Goal: Information Seeking & Learning: Learn about a topic

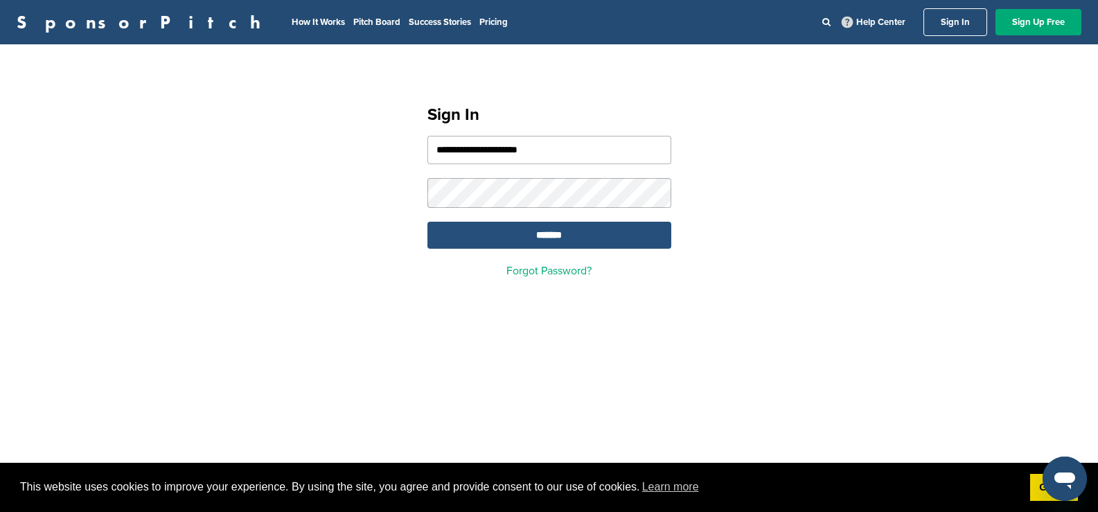
click at [471, 232] on input "*******" at bounding box center [550, 235] width 244 height 27
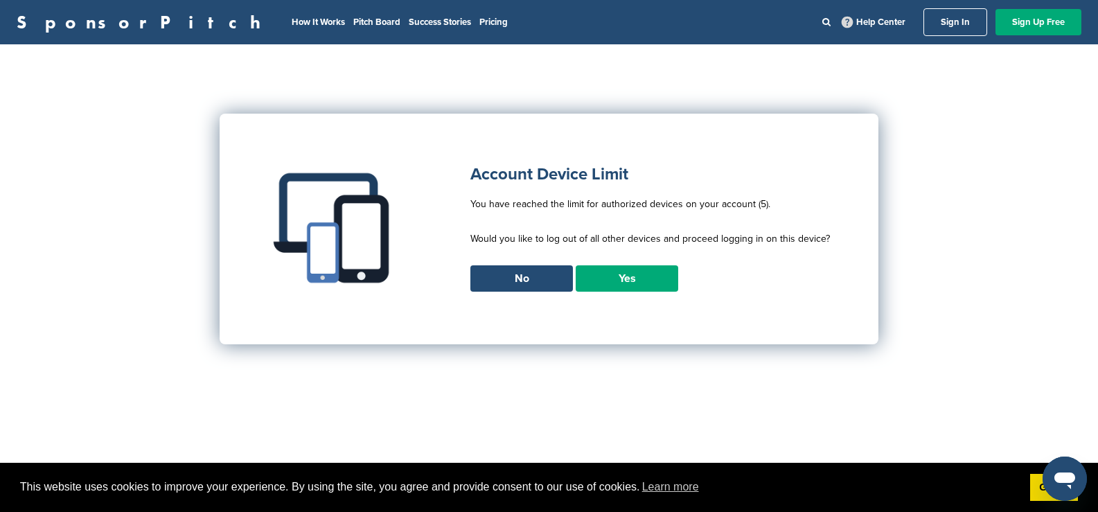
click at [626, 271] on link "Yes" at bounding box center [627, 278] width 103 height 26
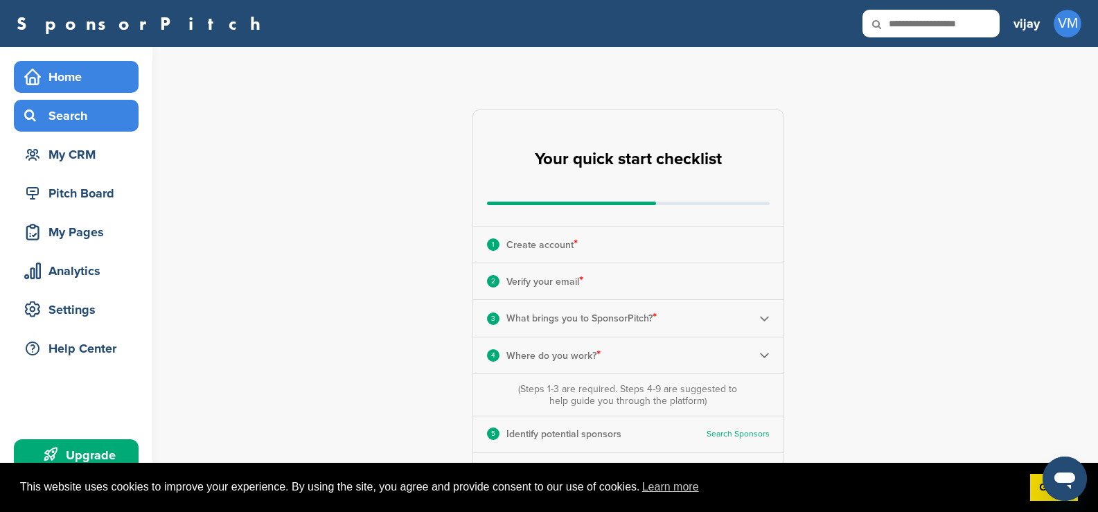
click at [94, 111] on div "Search" at bounding box center [80, 115] width 118 height 25
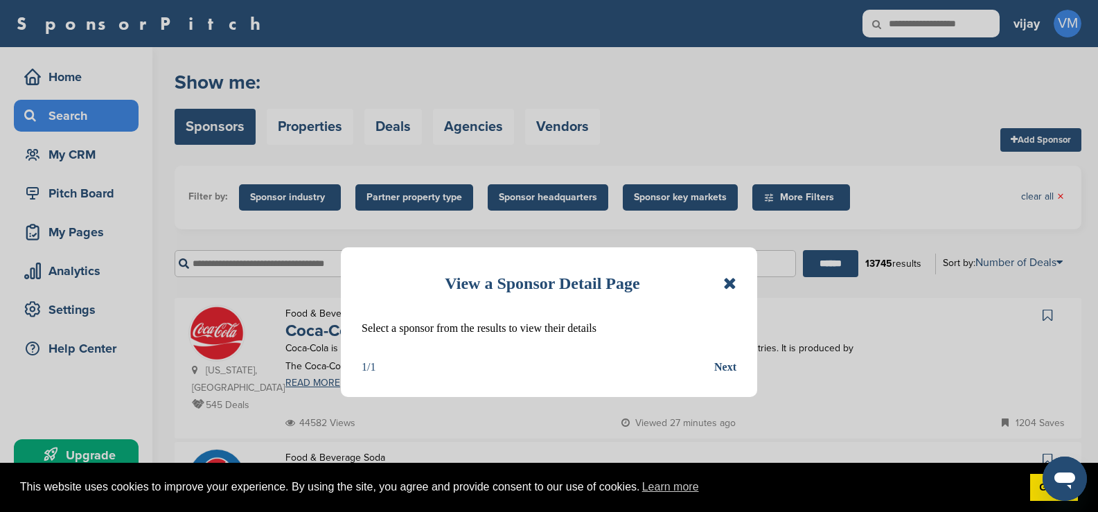
click at [728, 285] on icon at bounding box center [729, 283] width 13 height 17
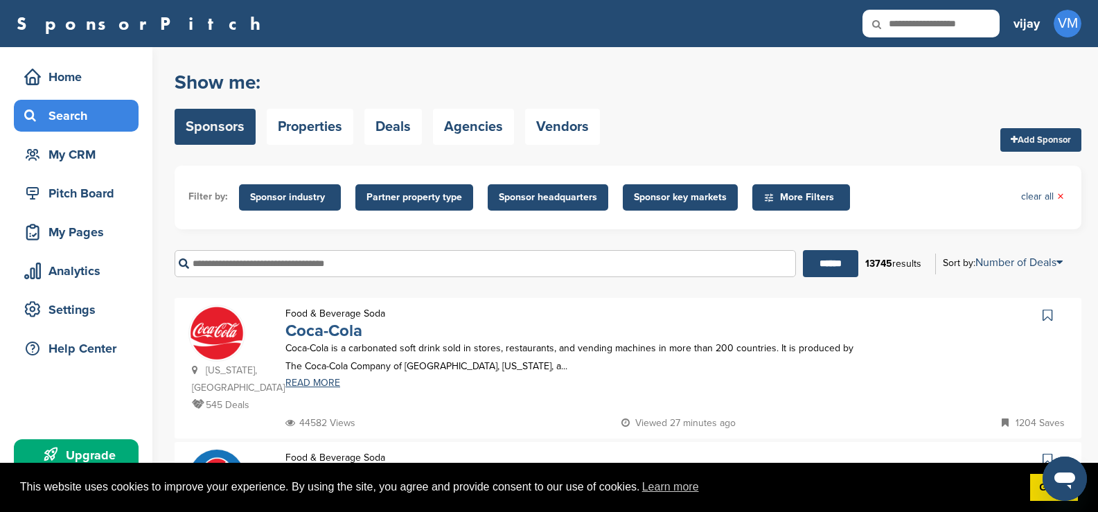
click at [313, 329] on link "Coca-Cola" at bounding box center [323, 331] width 77 height 20
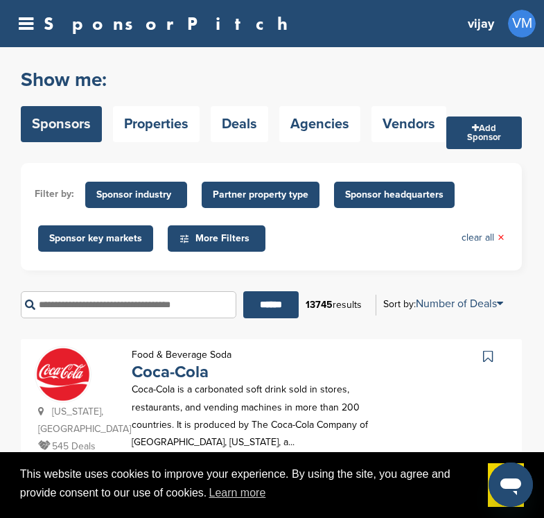
click at [76, 373] on img at bounding box center [62, 373] width 55 height 55
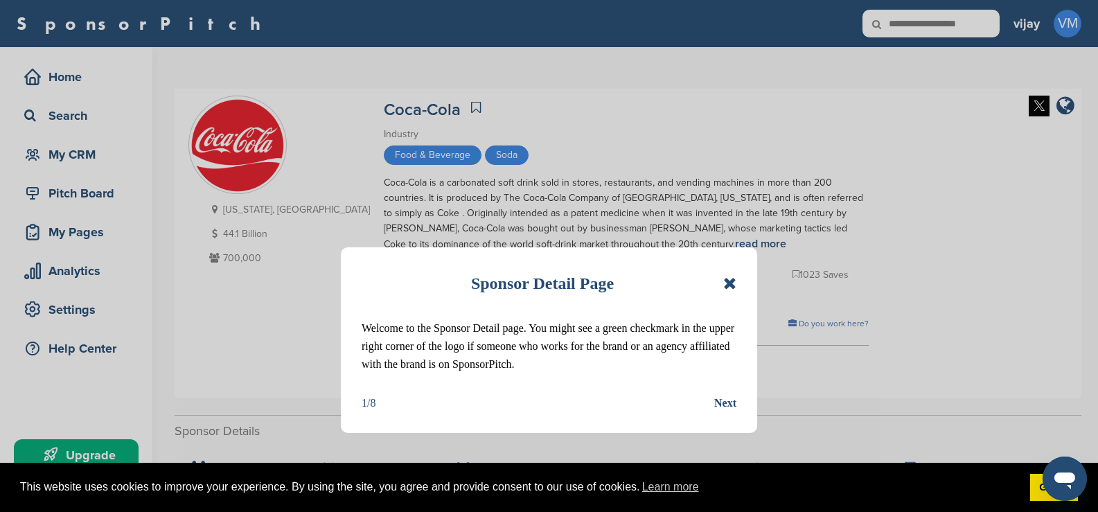
click at [727, 285] on icon at bounding box center [729, 283] width 13 height 17
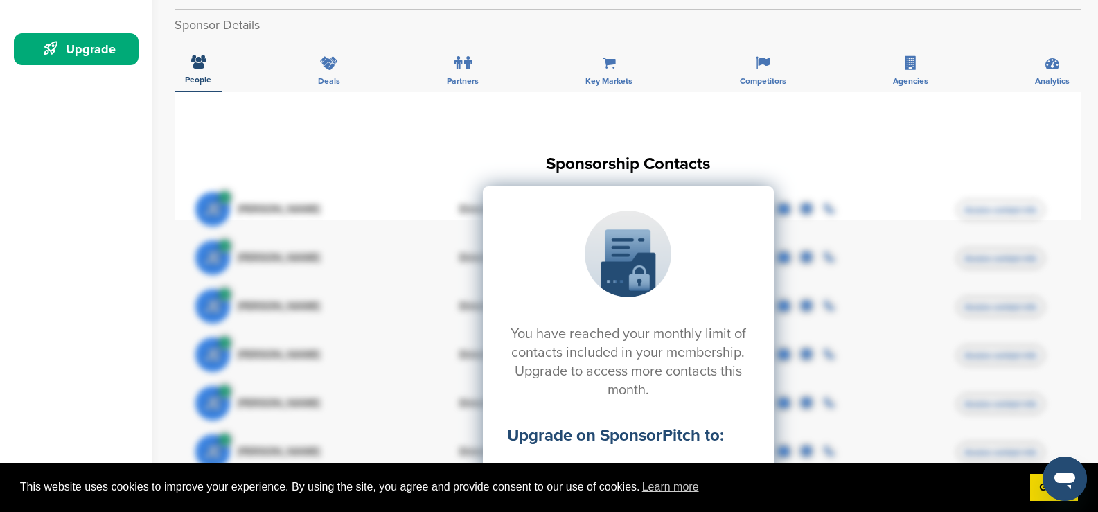
scroll to position [416, 0]
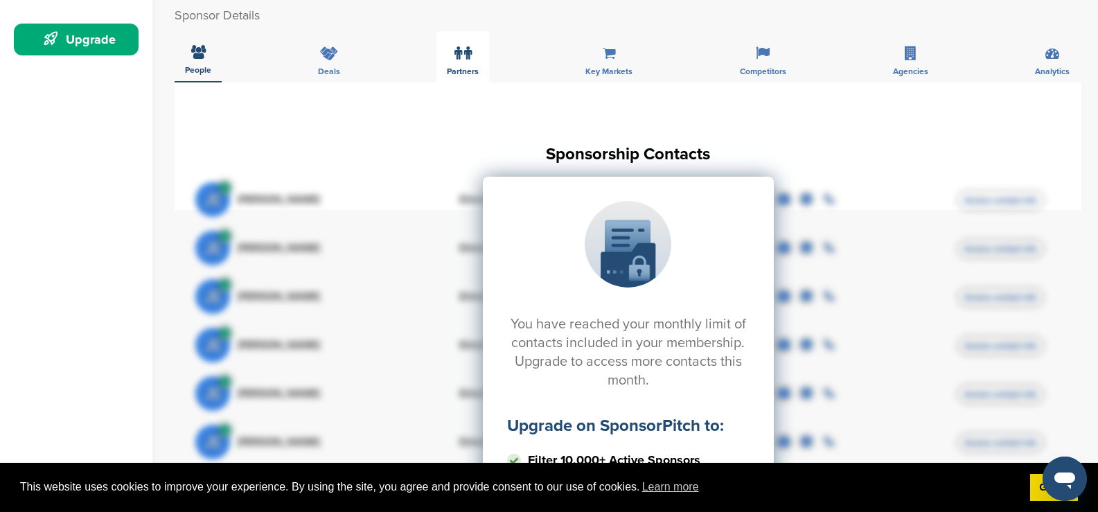
click at [464, 64] on label at bounding box center [463, 53] width 17 height 28
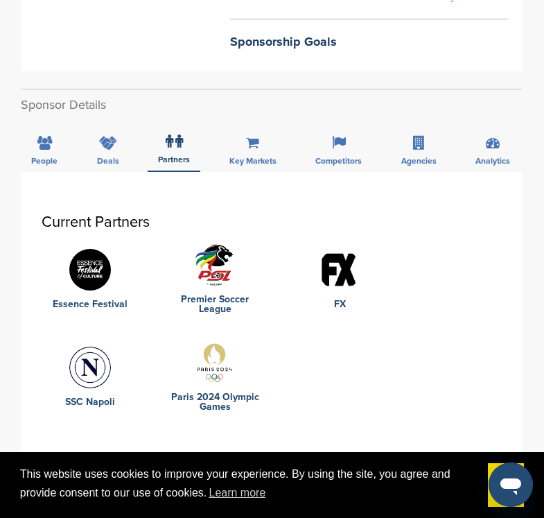
click at [430, 283] on div "Essence Festival Premier Soccer League FX SSC Napoli Paris 2024 Olympic Games" at bounding box center [271, 328] width 459 height 168
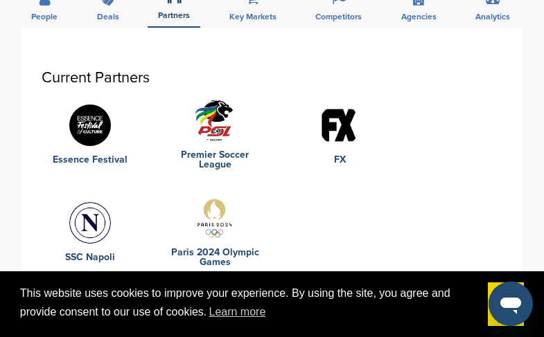
scroll to position [554, 0]
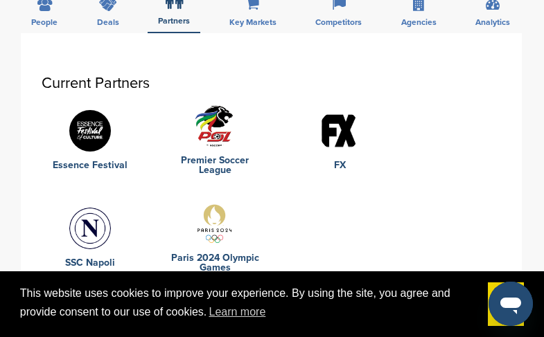
click at [109, 161] on link "Essence Festival" at bounding box center [90, 166] width 97 height 10
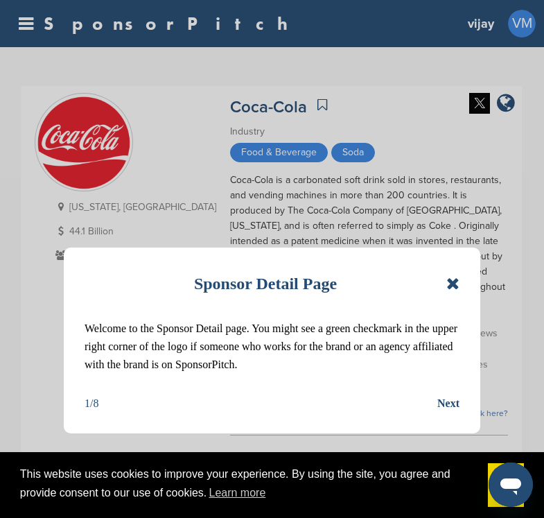
click at [453, 289] on icon at bounding box center [452, 283] width 13 height 17
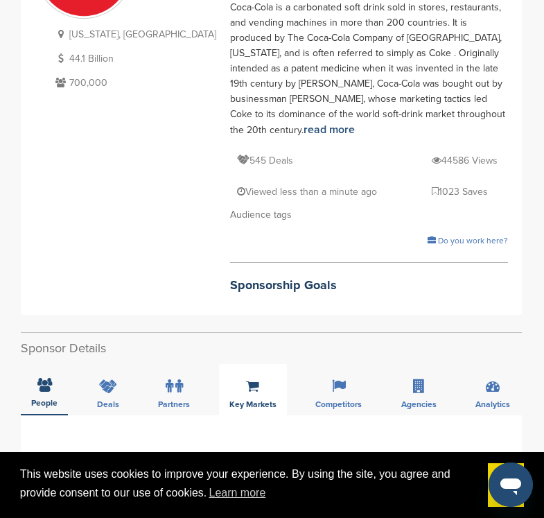
scroll to position [346, 0]
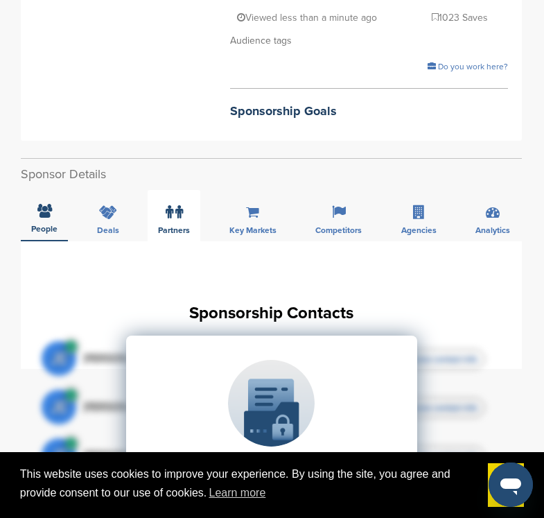
click at [177, 226] on span "Partners" at bounding box center [174, 230] width 32 height 8
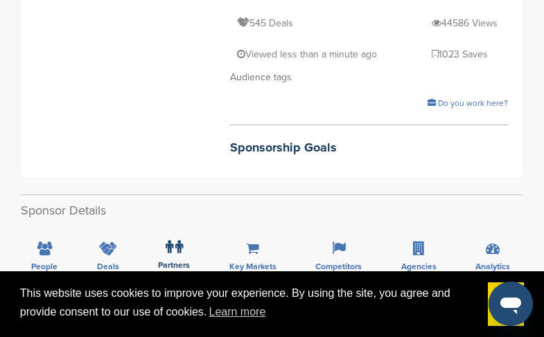
scroll to position [416, 0]
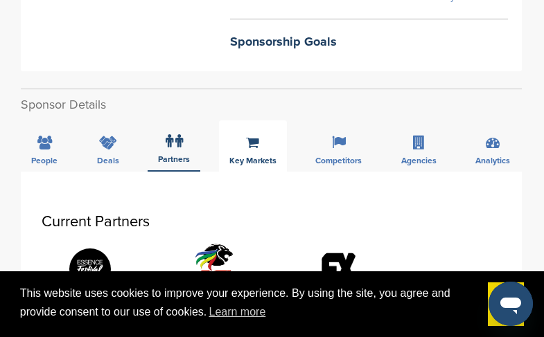
click at [251, 136] on icon at bounding box center [252, 143] width 13 height 14
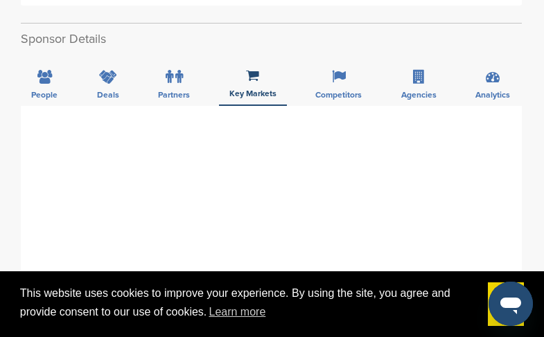
scroll to position [485, 0]
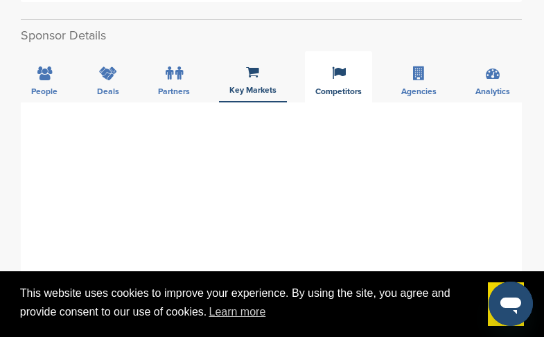
click at [348, 87] on span "Competitors" at bounding box center [338, 91] width 46 height 8
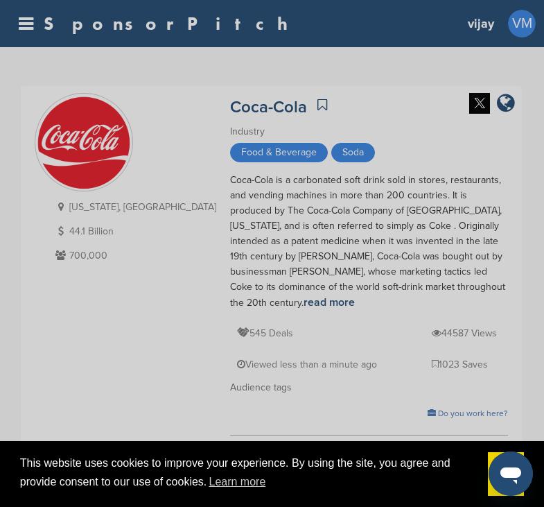
click at [509, 42] on div "Sponsor Detail Page Welcome to the Sponsor Detail page. You might see a green c…" at bounding box center [272, 253] width 544 height 507
